Goal: Task Accomplishment & Management: Complete application form

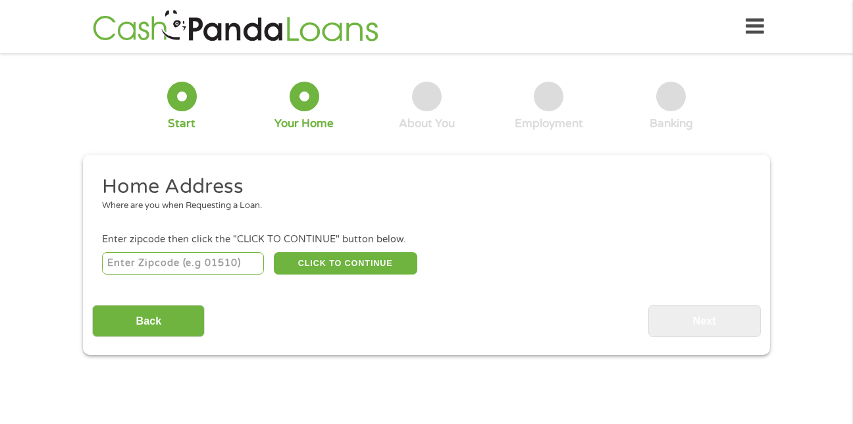
click at [232, 264] on input "number" at bounding box center [183, 263] width 163 height 22
click at [317, 311] on div "Back Next" at bounding box center [426, 316] width 668 height 41
click at [238, 259] on input "number" at bounding box center [183, 263] width 163 height 22
type input "23223"
click at [328, 264] on button "CLICK TO CONTINUE" at bounding box center [345, 263] width 143 height 22
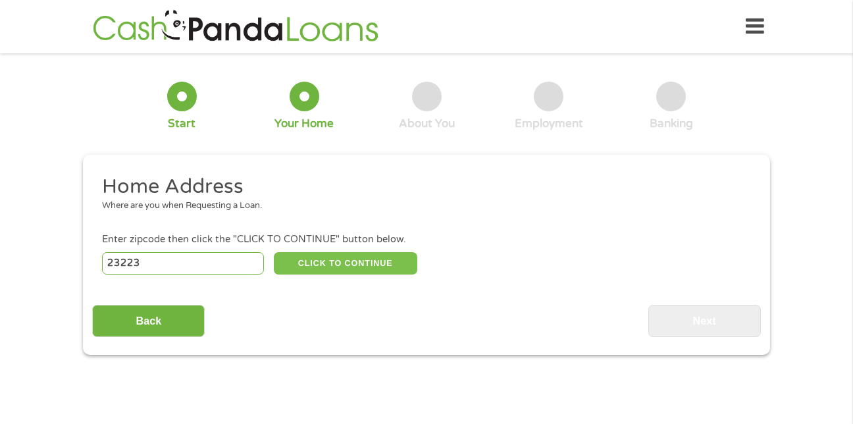
type input "23223"
type input "[GEOGRAPHIC_DATA]"
select select "[US_STATE]"
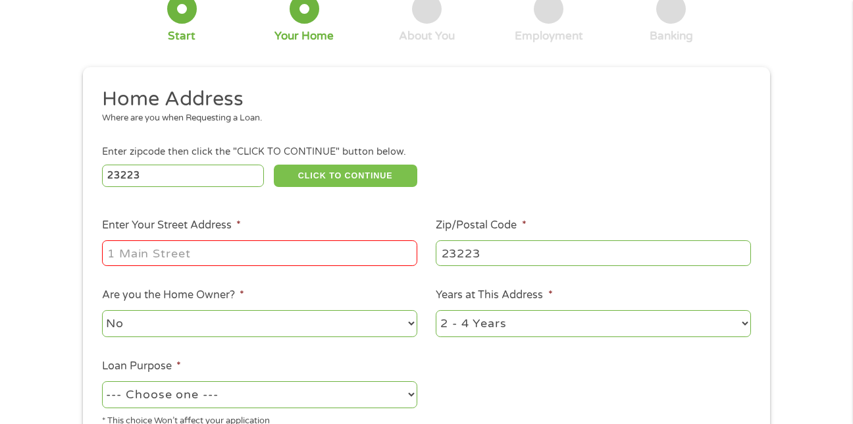
scroll to position [140, 0]
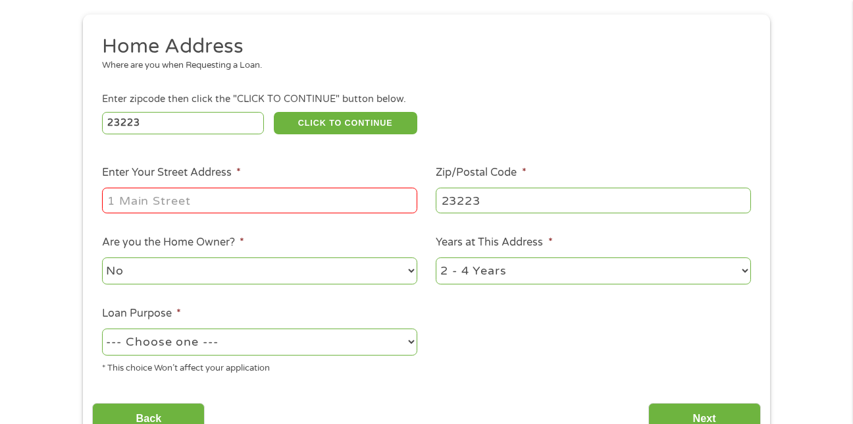
click at [365, 201] on input "Enter Your Street Address *" at bounding box center [259, 200] width 315 height 25
type input "[STREET_ADDRESS]"
click at [627, 266] on select "1 Year or less 1 - 2 Years 2 - 4 Years Over 4 Years" at bounding box center [593, 270] width 315 height 27
select select "60months"
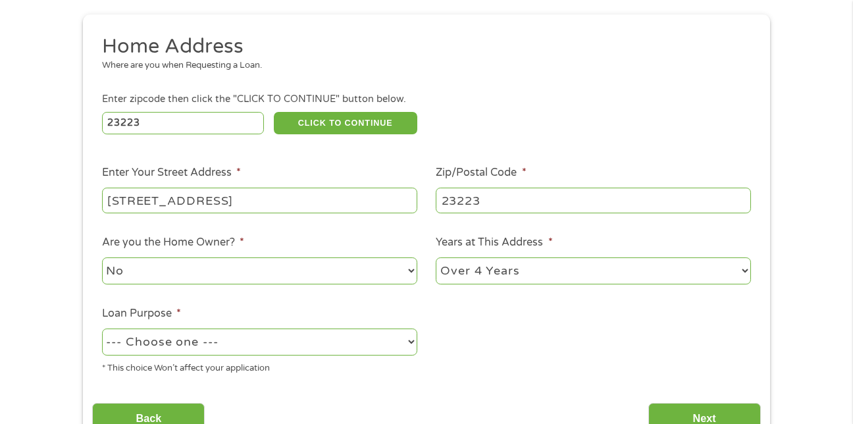
click at [436, 257] on select "1 Year or less 1 - 2 Years 2 - 4 Years Over 4 Years" at bounding box center [593, 270] width 315 height 27
click at [276, 274] on select "No Yes" at bounding box center [259, 270] width 315 height 27
select select "yes"
click at [102, 257] on select "No Yes" at bounding box center [259, 270] width 315 height 27
click at [408, 344] on select "--- Choose one --- Pay Bills Debt Consolidation Home Improvement Major Purchase…" at bounding box center [259, 341] width 315 height 27
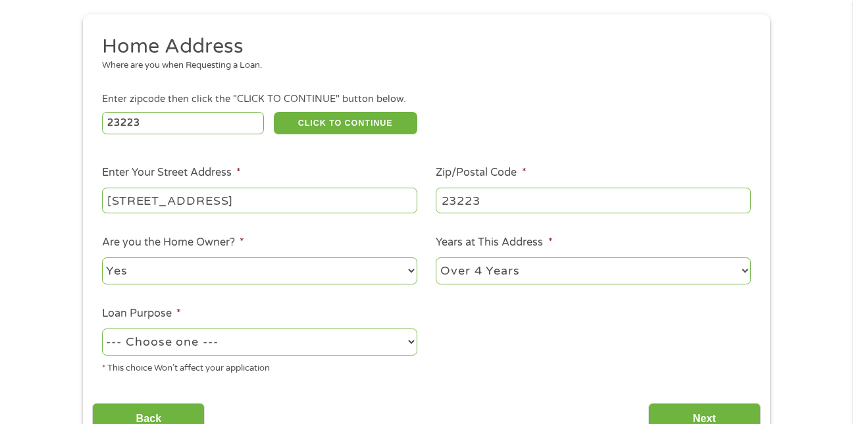
select select "medicalexpenses"
click at [102, 328] on select "--- Choose one --- Pay Bills Debt Consolidation Home Improvement Major Purchase…" at bounding box center [259, 341] width 315 height 27
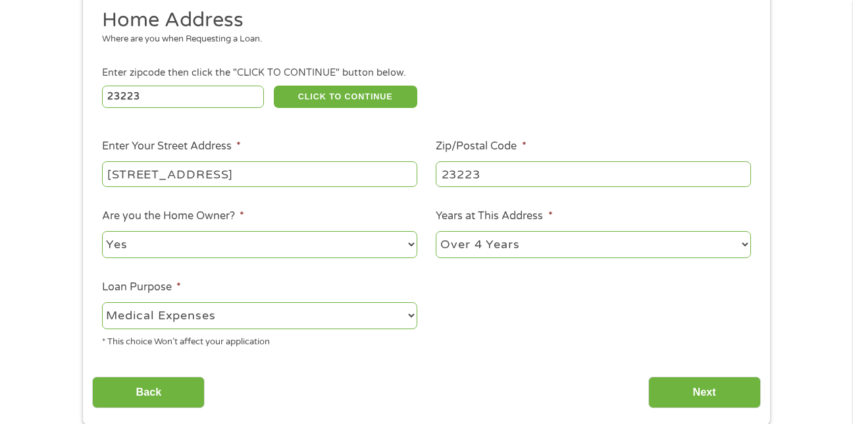
scroll to position [272, 0]
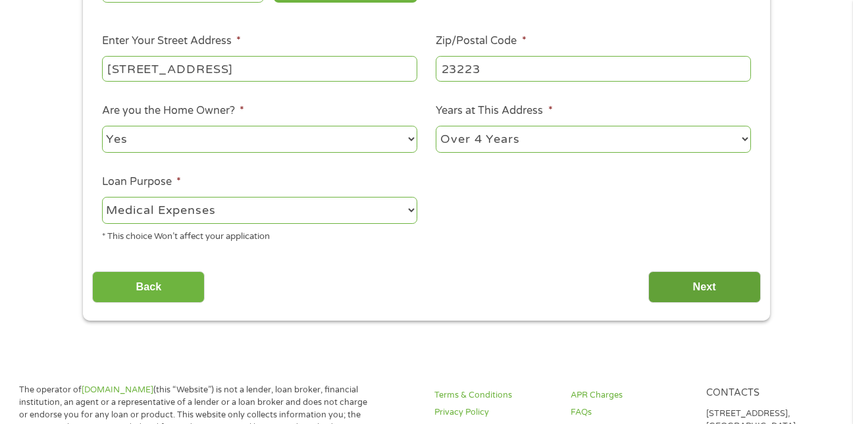
click at [694, 284] on input "Next" at bounding box center [704, 287] width 113 height 32
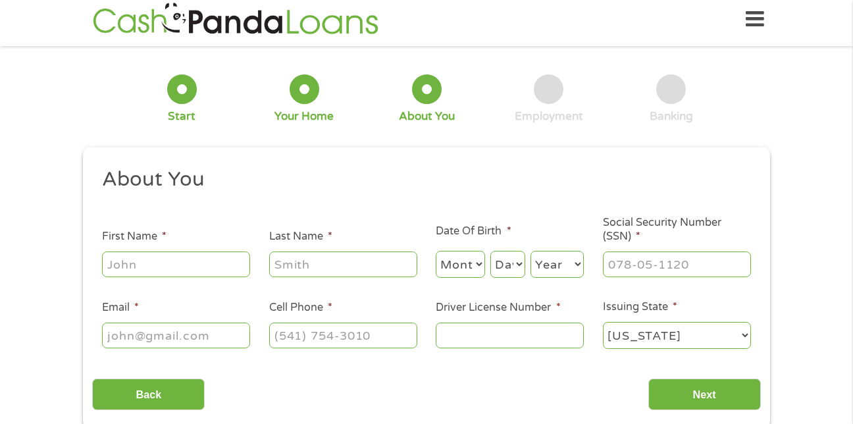
scroll to position [0, 0]
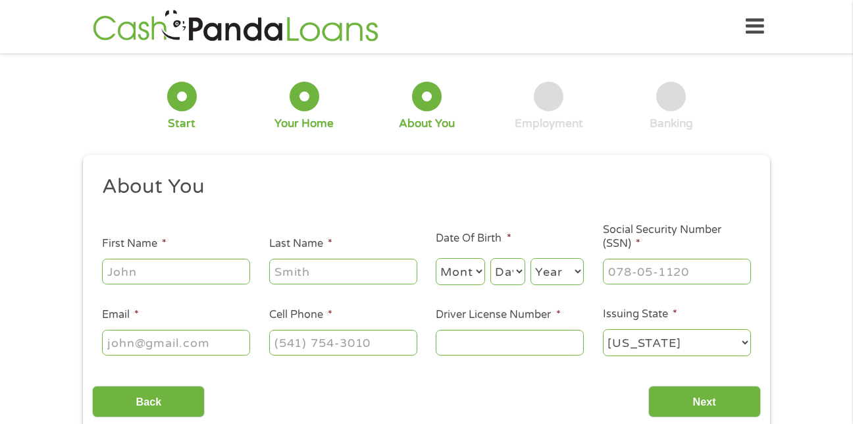
click at [228, 267] on input "First Name *" at bounding box center [176, 271] width 148 height 25
type input "[PERSON_NAME]"
type input "dolphin"
select select "9"
select select "11"
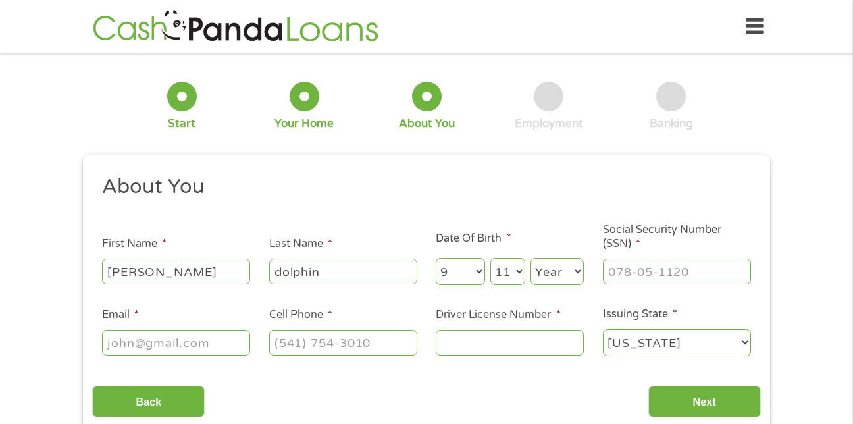
select select "1952"
type input "[EMAIL_ADDRESS][DOMAIN_NAME]"
type input "[PHONE_NUMBER]"
click at [556, 343] on input "Driver License Number *" at bounding box center [510, 342] width 148 height 25
type input "t23854676"
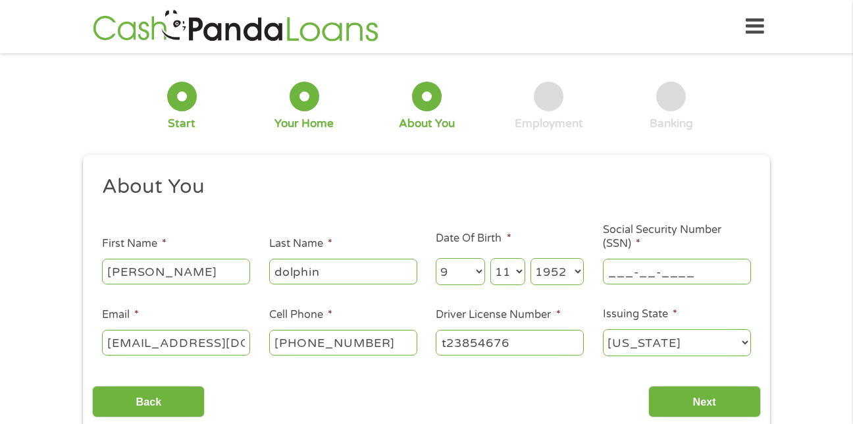
click at [724, 271] on input "___-__-____" at bounding box center [677, 271] width 148 height 25
type input "045-46-6913"
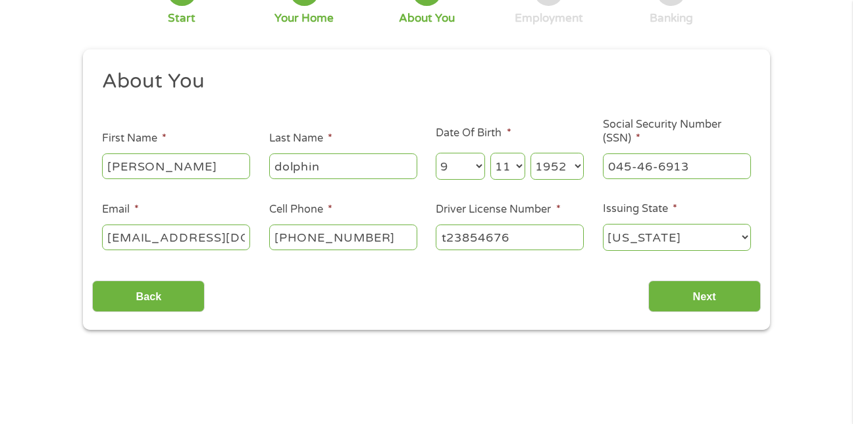
scroll to position [122, 0]
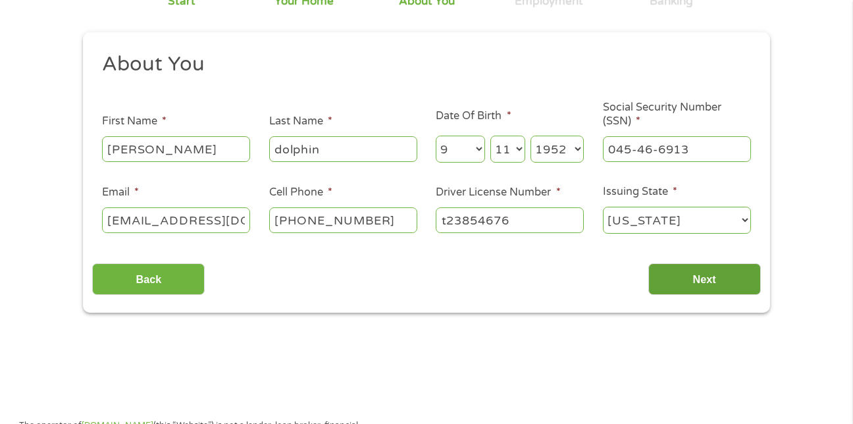
click at [701, 278] on input "Next" at bounding box center [704, 279] width 113 height 32
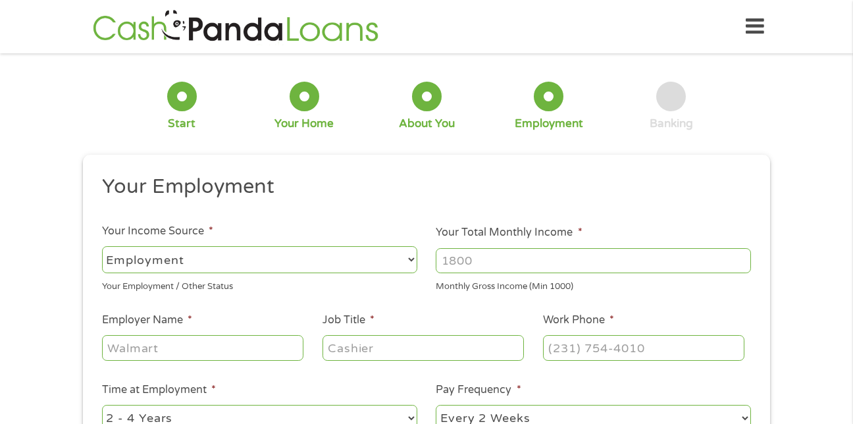
scroll to position [5, 5]
click at [358, 253] on select "--- Choose one --- Employment [DEMOGRAPHIC_DATA] Benefits" at bounding box center [259, 259] width 315 height 27
click at [102, 246] on select "--- Choose one --- Employment [DEMOGRAPHIC_DATA] Benefits" at bounding box center [259, 259] width 315 height 27
click at [287, 351] on input "Employer Name *" at bounding box center [202, 347] width 201 height 25
type input "massage luxe"
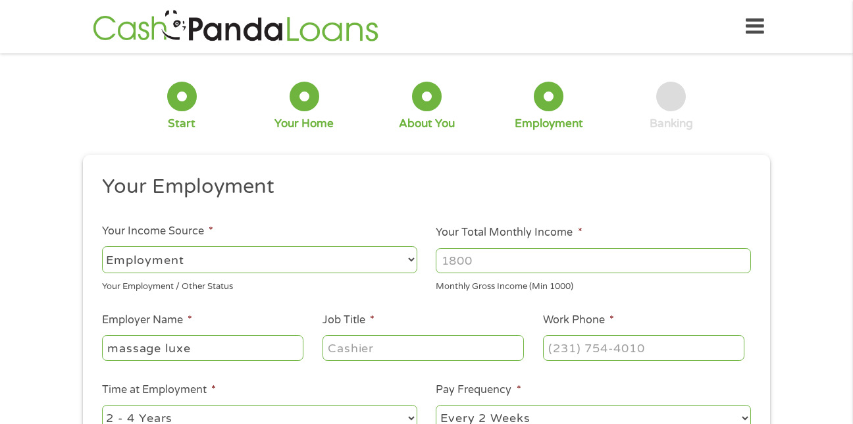
click at [455, 345] on input "Job Title *" at bounding box center [423, 347] width 201 height 25
type input "massage therapist"
click at [650, 346] on input "(___) ___-____" at bounding box center [643, 347] width 201 height 25
type input "[PHONE_NUMBER]"
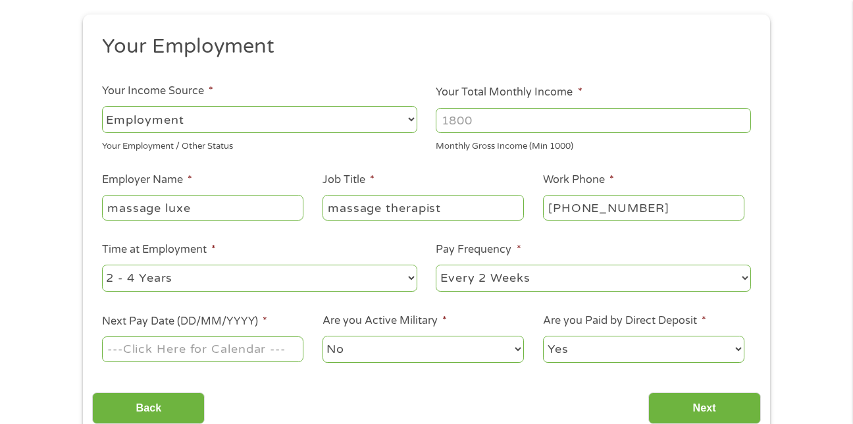
scroll to position [149, 0]
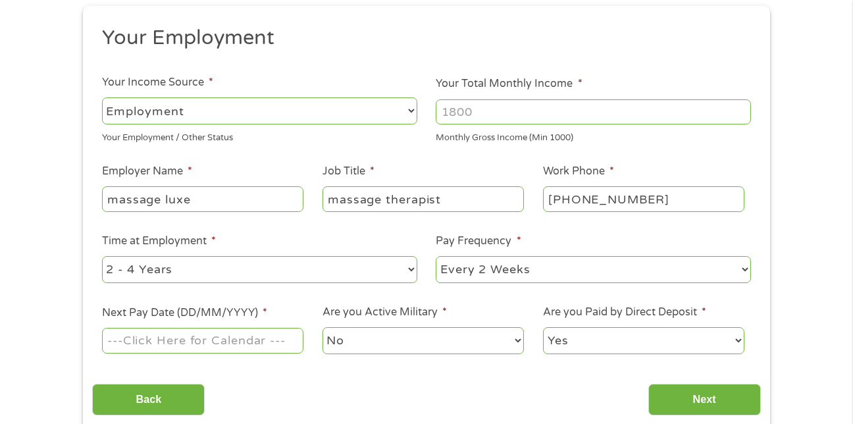
click at [408, 271] on select "--- Choose one --- 1 Year or less 1 - 2 Years 2 - 4 Years Over 4 Years" at bounding box center [259, 269] width 315 height 27
select select "60months"
click at [102, 256] on select "--- Choose one --- 1 Year or less 1 - 2 Years 2 - 4 Years Over 4 Years" at bounding box center [259, 269] width 315 height 27
click at [344, 342] on select "No Yes" at bounding box center [423, 340] width 201 height 27
click at [323, 327] on select "No Yes" at bounding box center [423, 340] width 201 height 27
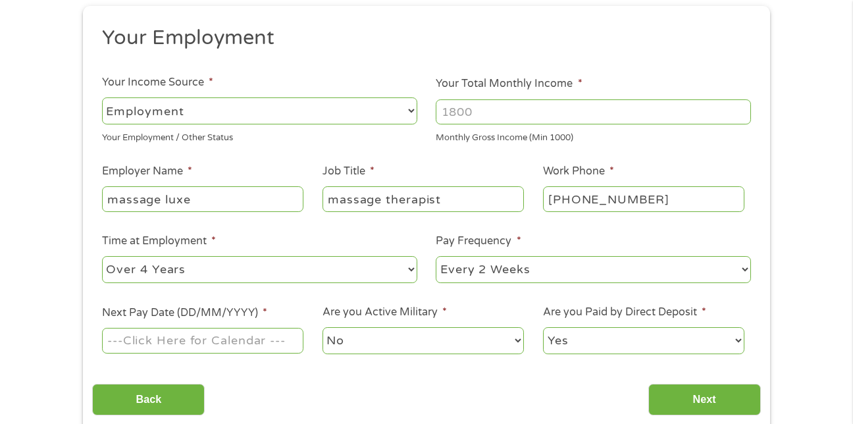
click at [571, 112] on input "Your Total Monthly Income *" at bounding box center [593, 111] width 315 height 25
type input "2000"
click at [687, 392] on input "Next" at bounding box center [704, 400] width 113 height 32
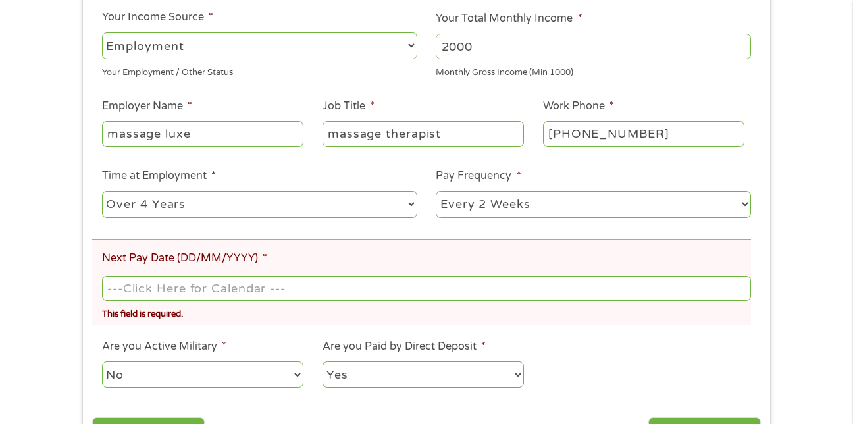
scroll to position [298, 0]
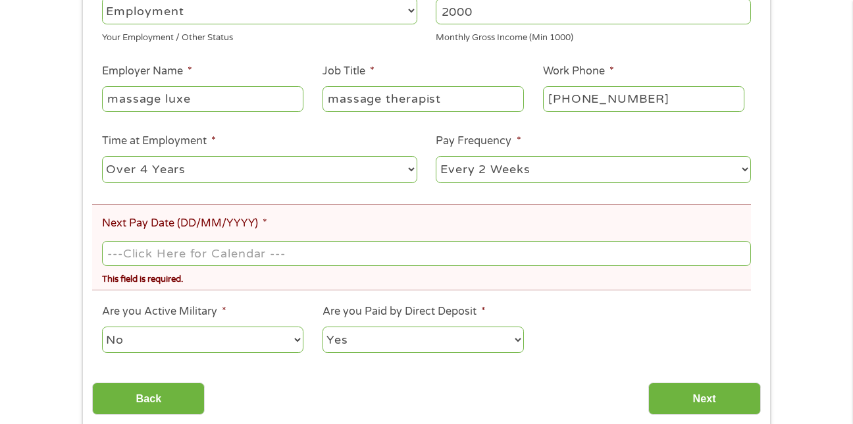
click at [409, 251] on input "Next Pay Date (DD/MM/YYYY) *" at bounding box center [426, 253] width 649 height 25
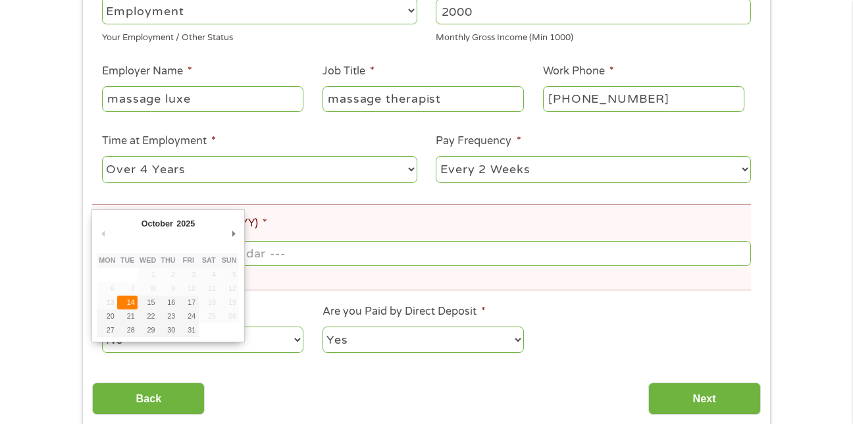
type input "[DATE]"
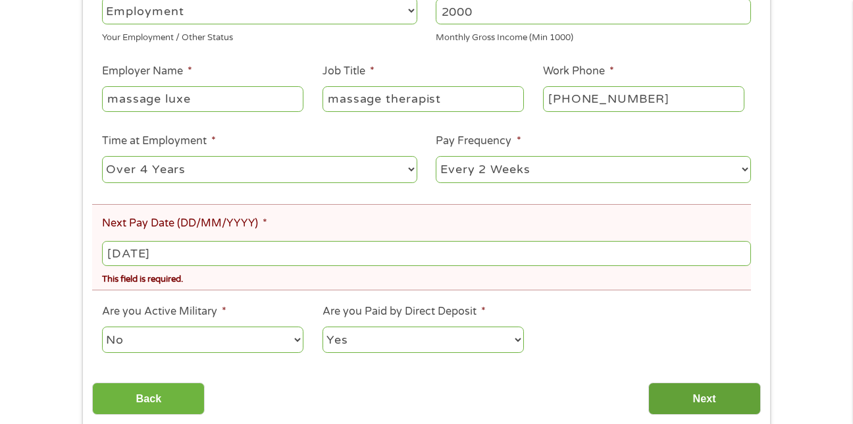
click at [681, 388] on input "Next" at bounding box center [704, 398] width 113 height 32
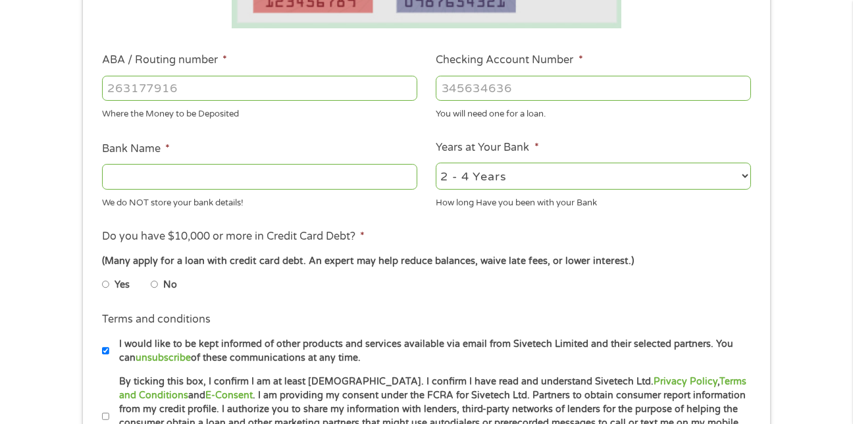
scroll to position [0, 0]
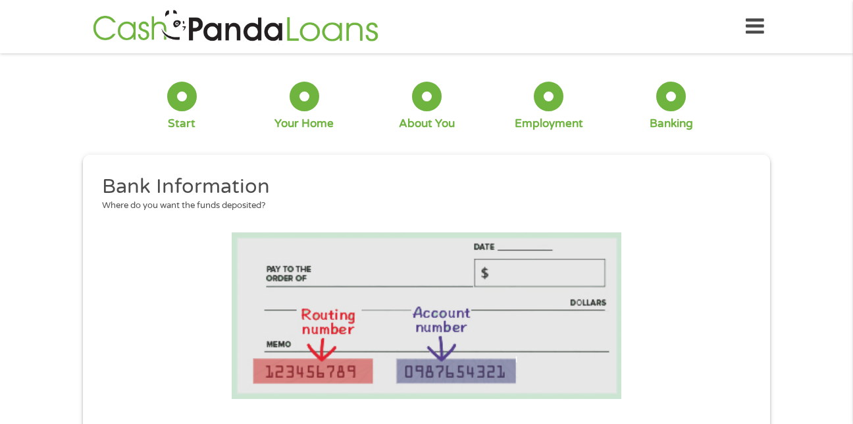
click at [428, 106] on div at bounding box center [427, 97] width 30 height 30
